Goal: Check status

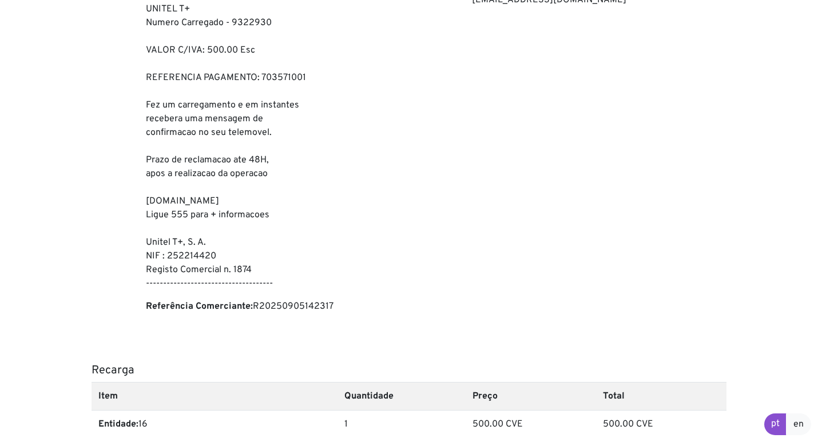
scroll to position [197, 0]
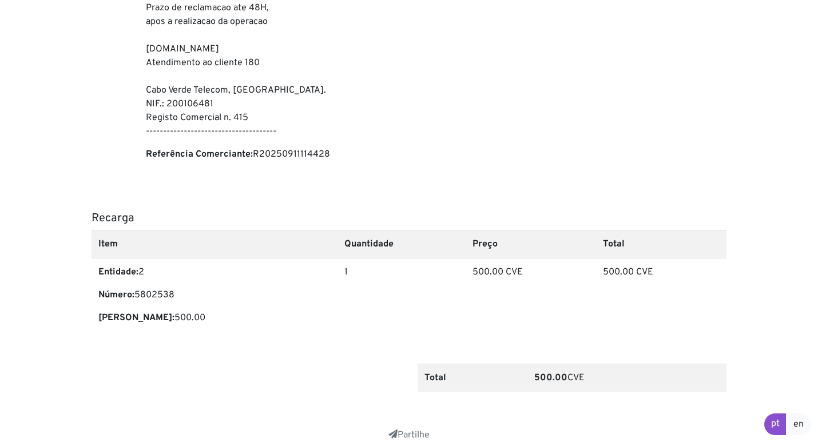
scroll to position [337, 0]
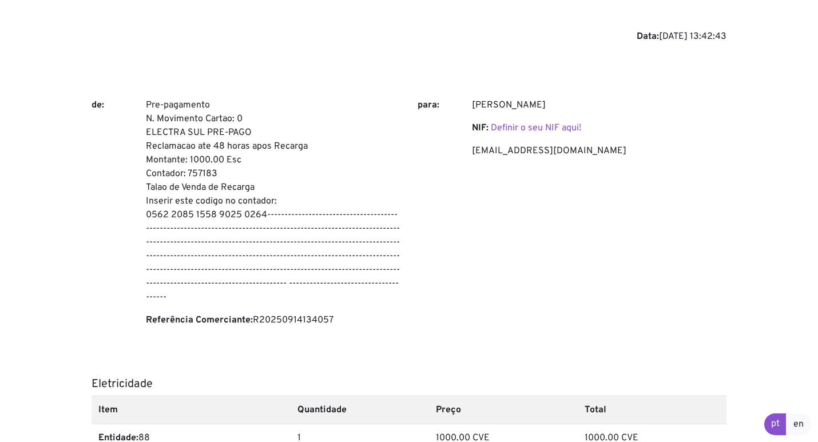
scroll to position [100, 0]
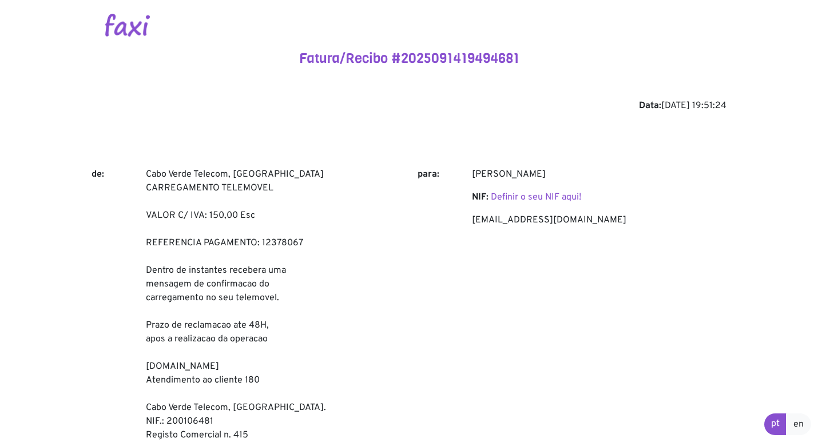
scroll to position [372, 0]
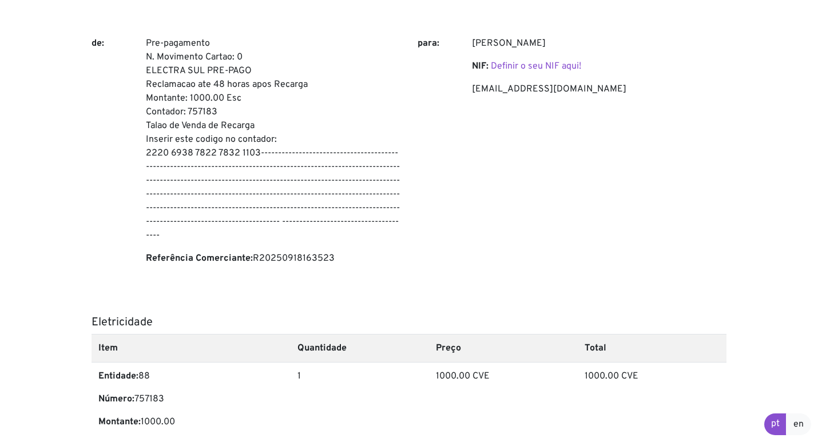
scroll to position [158, 0]
